Goal: Information Seeking & Learning: Learn about a topic

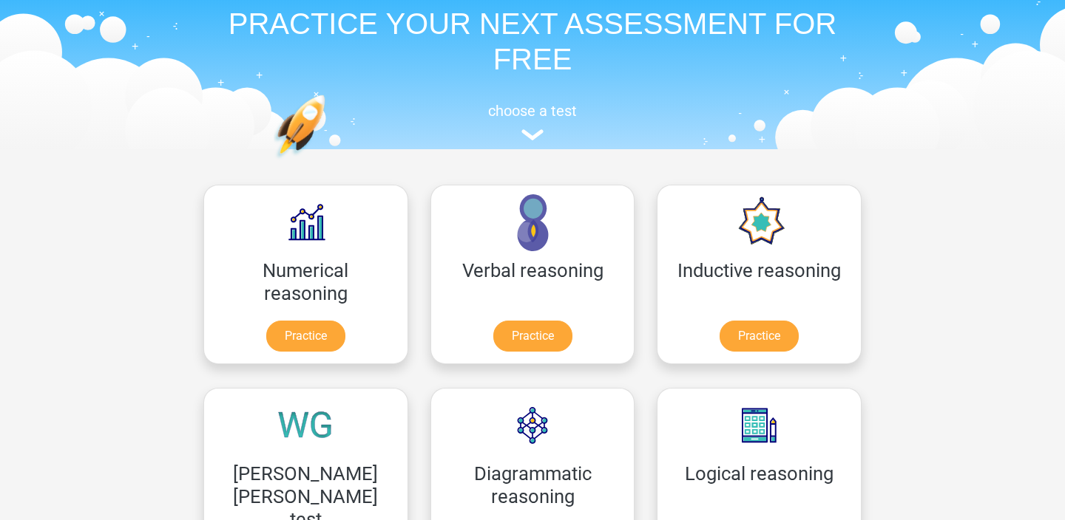
scroll to position [63, 0]
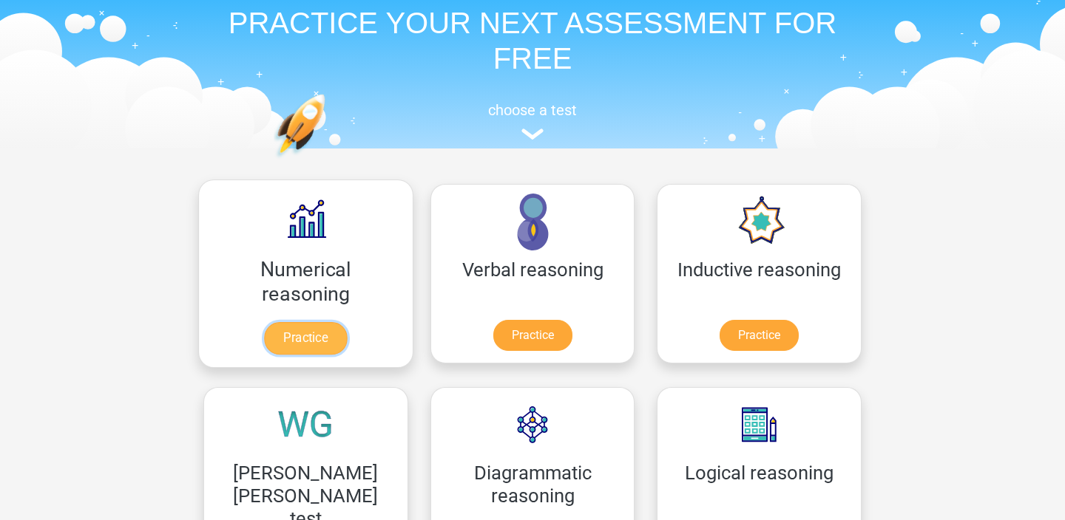
click at [298, 336] on link "Practice" at bounding box center [305, 338] width 83 height 33
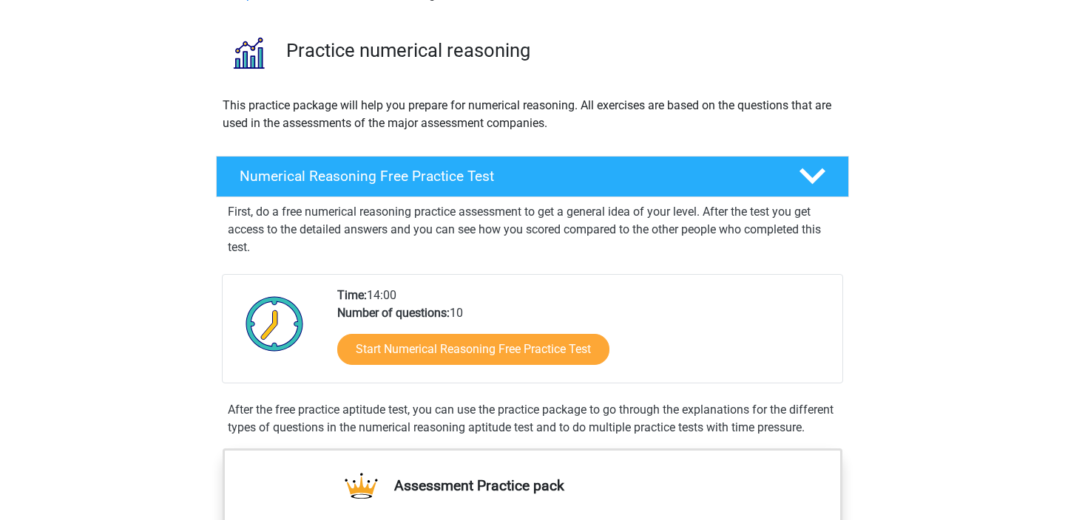
scroll to position [101, 0]
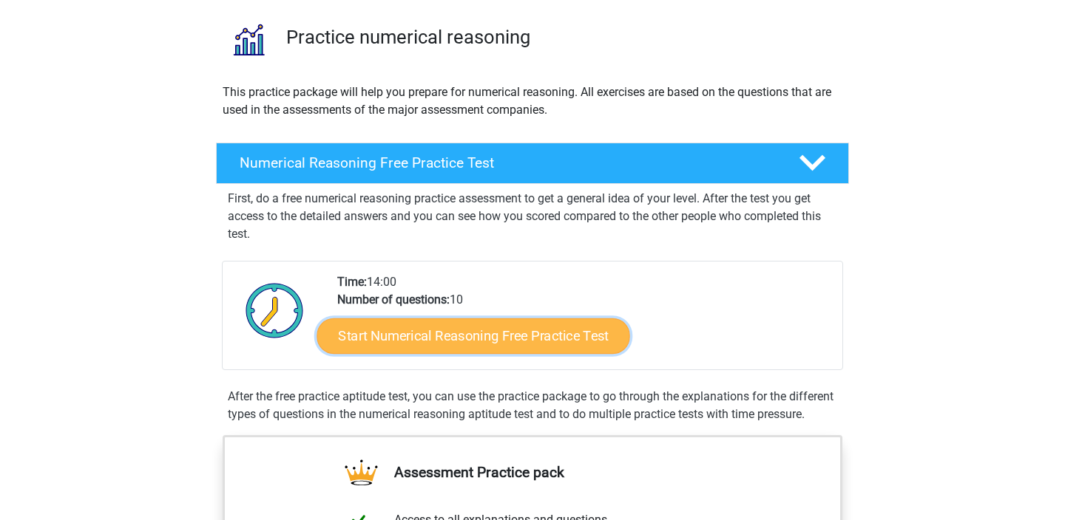
click at [374, 345] on link "Start Numerical Reasoning Free Practice Test" at bounding box center [473, 335] width 313 height 35
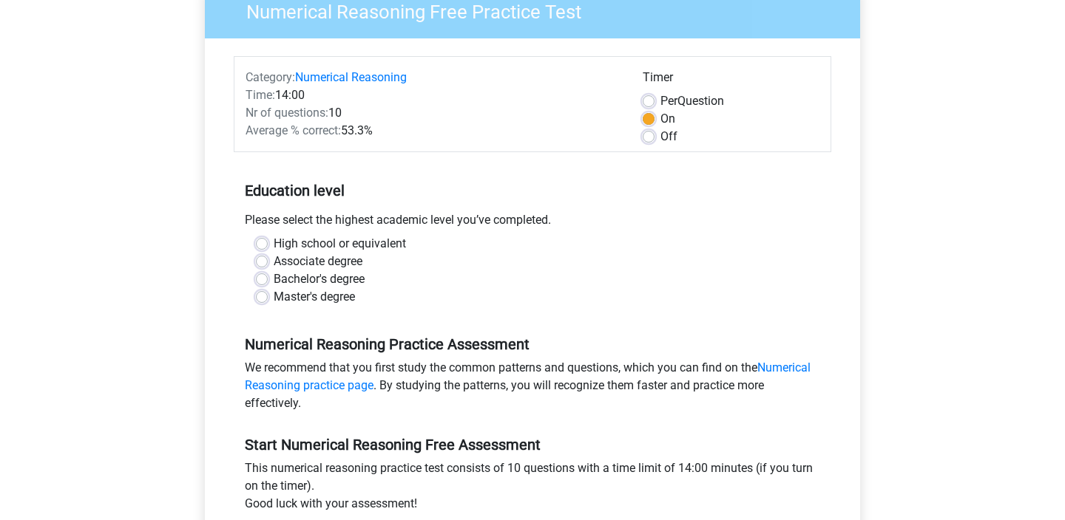
scroll to position [179, 0]
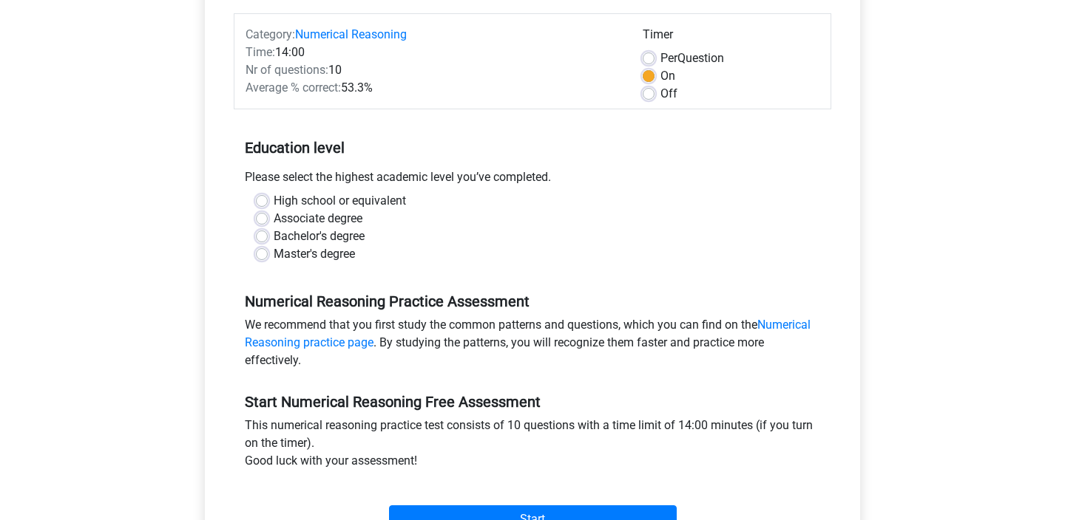
click at [274, 237] on label "Bachelor's degree" at bounding box center [319, 237] width 91 height 18
click at [266, 237] on input "Bachelor's degree" at bounding box center [262, 235] width 12 height 15
radio input "true"
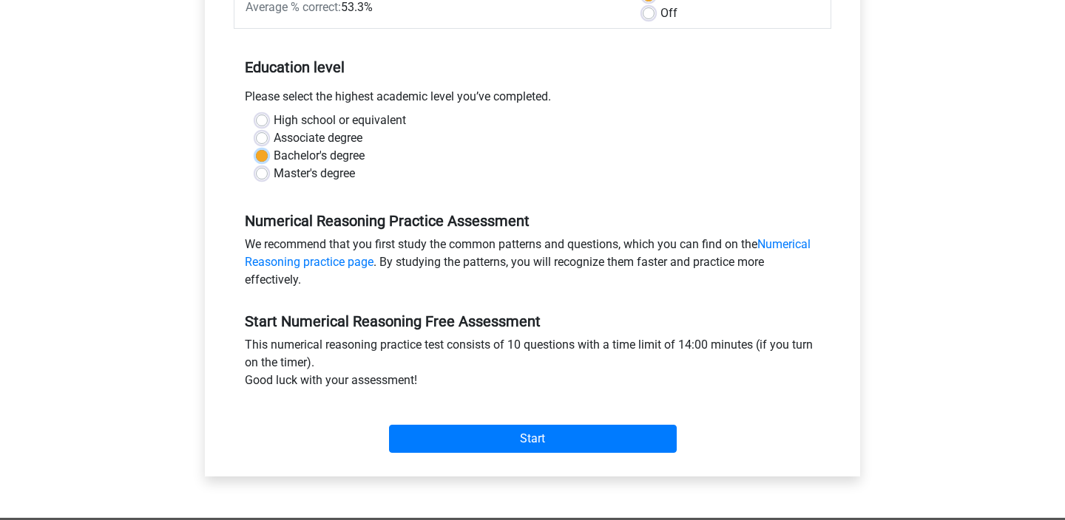
scroll to position [301, 0]
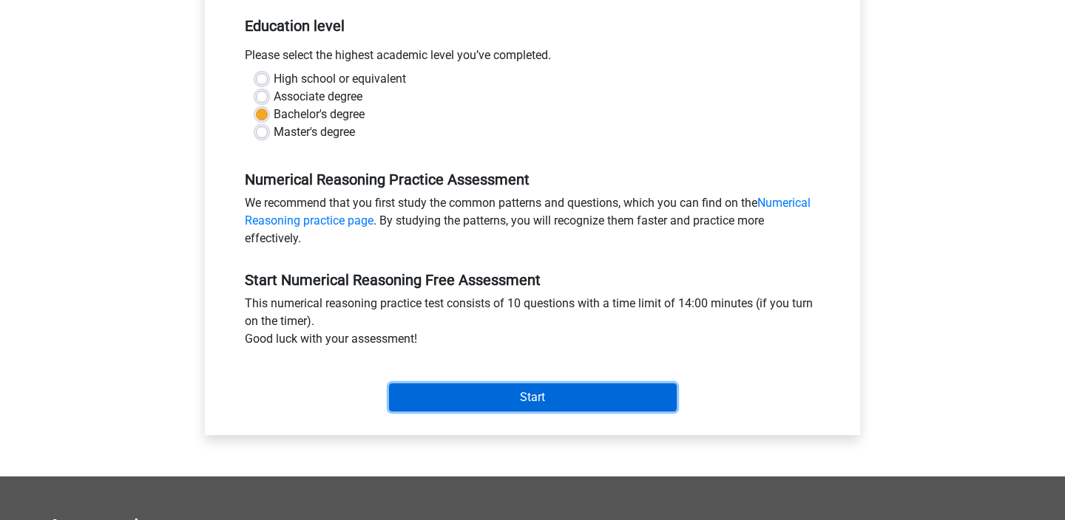
click at [472, 396] on input "Start" at bounding box center [533, 398] width 288 height 28
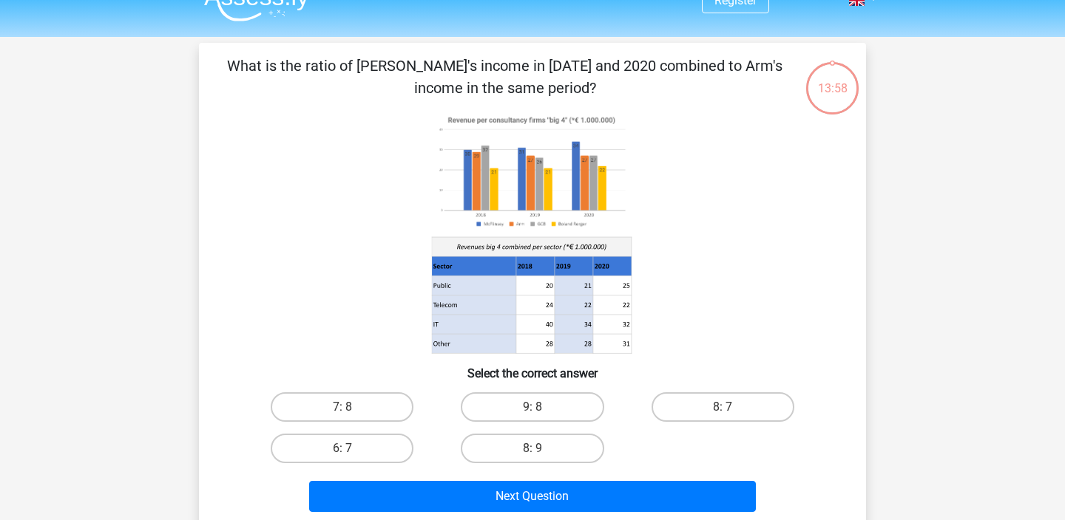
scroll to position [30, 0]
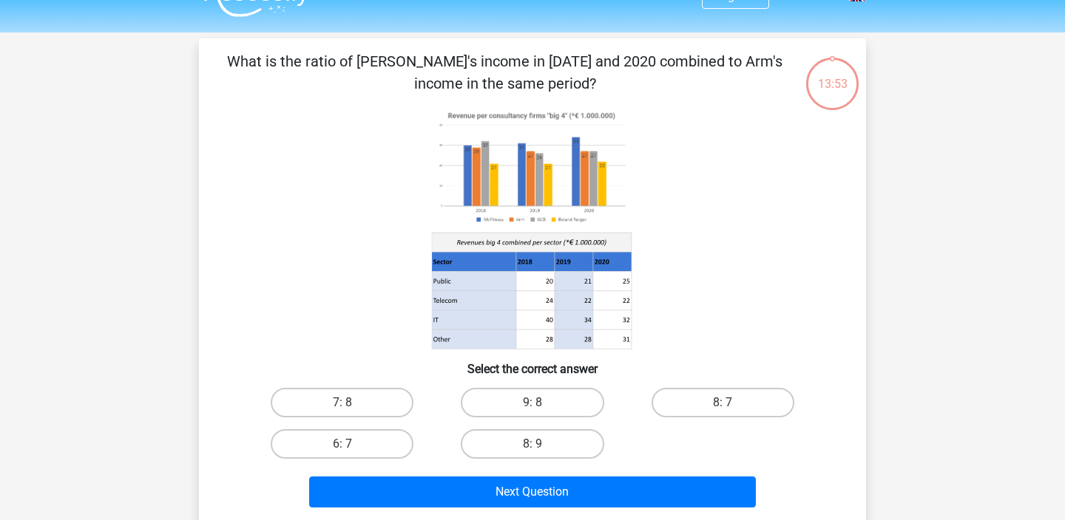
click at [518, 183] on image at bounding box center [532, 167] width 200 height 122
click at [713, 402] on label "8: 7" at bounding box center [722, 403] width 143 height 30
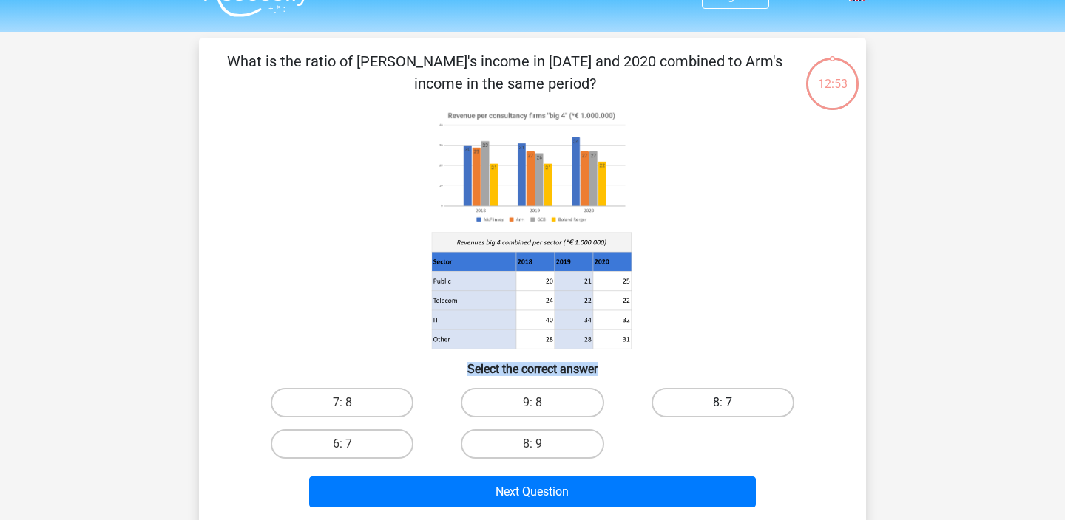
click at [722, 403] on input "8: 7" at bounding box center [727, 408] width 10 height 10
radio input "true"
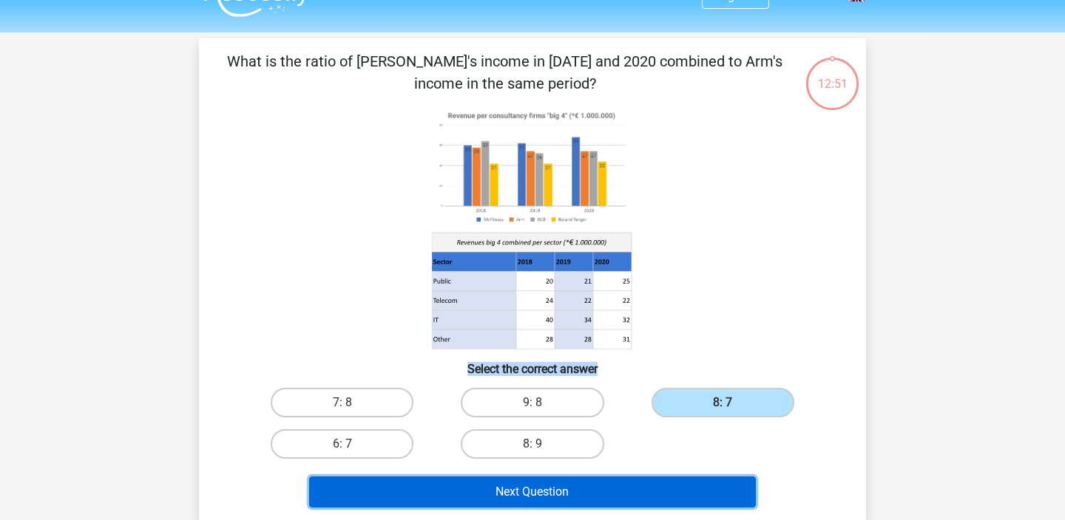
click at [672, 484] on button "Next Question" at bounding box center [532, 492] width 447 height 31
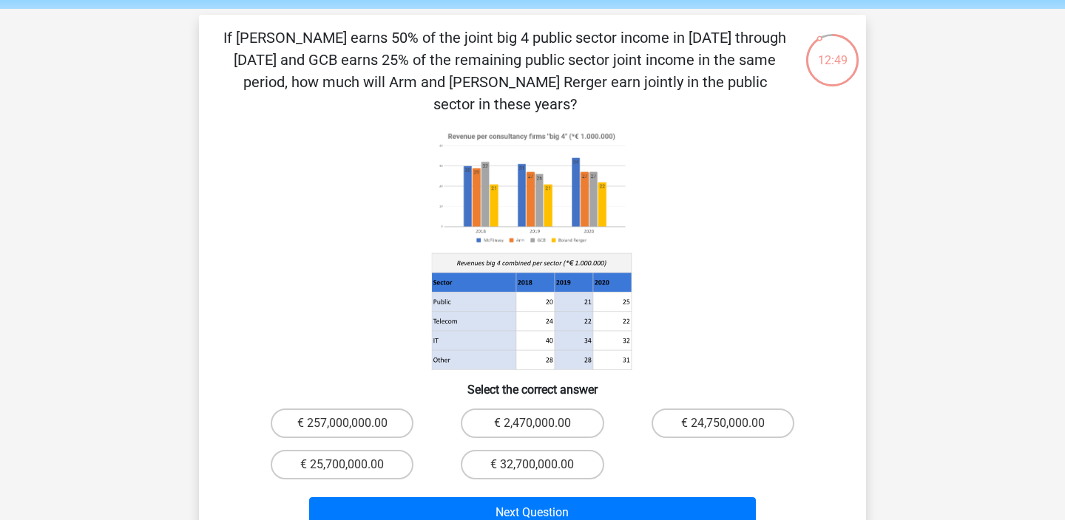
scroll to position [52, 0]
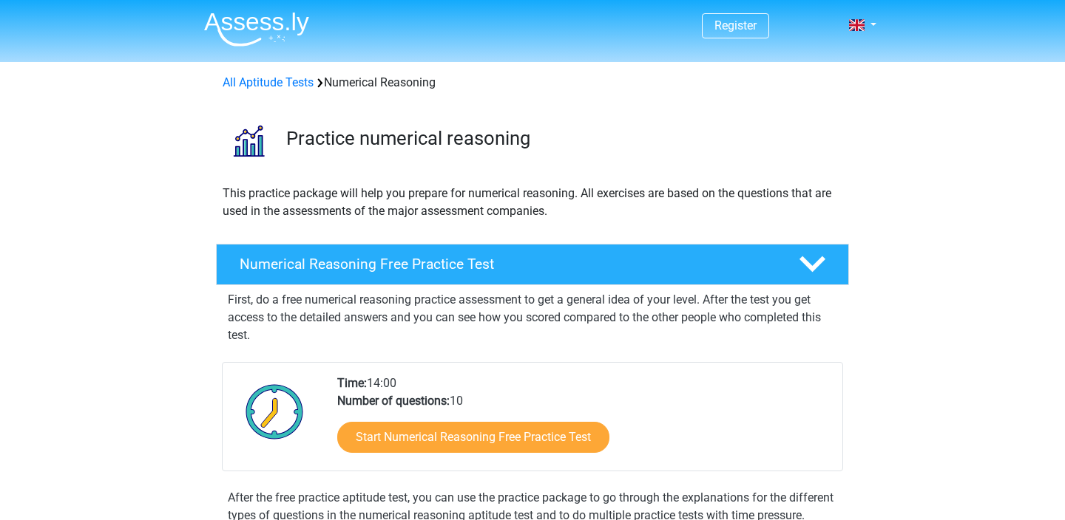
scroll to position [101, 0]
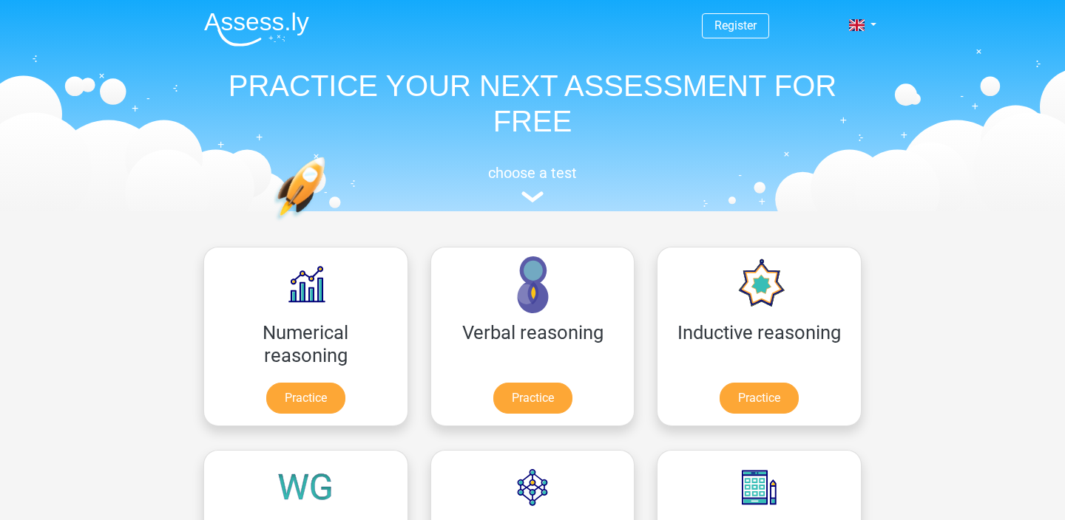
scroll to position [63, 0]
